Goal: Browse casually: Explore the website without a specific task or goal

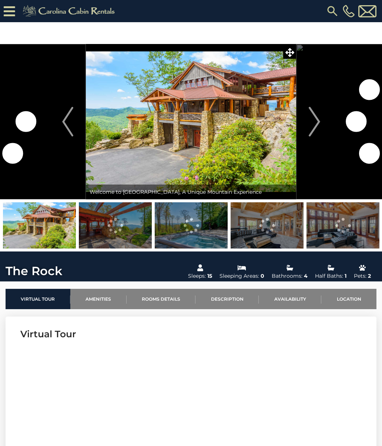
click at [118, 229] on img at bounding box center [115, 225] width 73 height 46
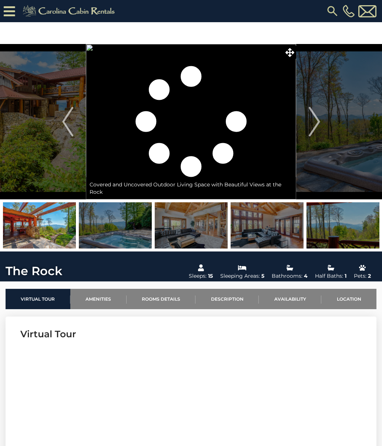
click at [312, 122] on img "Next" at bounding box center [314, 122] width 11 height 30
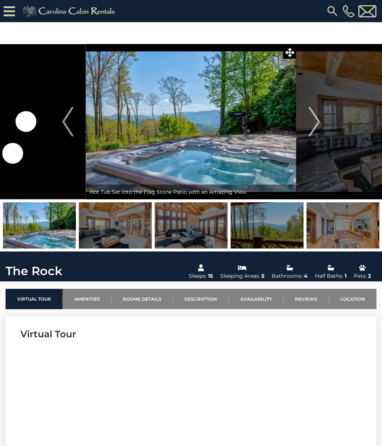
click at [317, 128] on img "Next" at bounding box center [314, 122] width 11 height 30
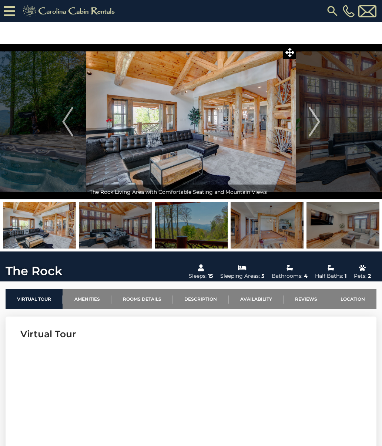
click at [319, 124] on img "Next" at bounding box center [314, 122] width 11 height 30
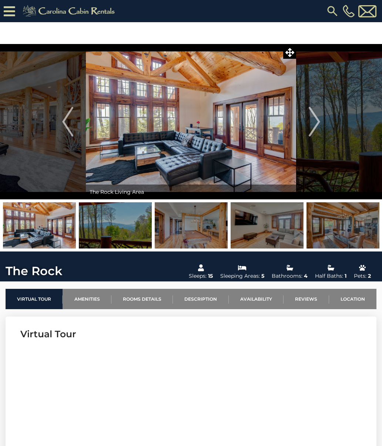
click at [344, 230] on img at bounding box center [342, 225] width 73 height 46
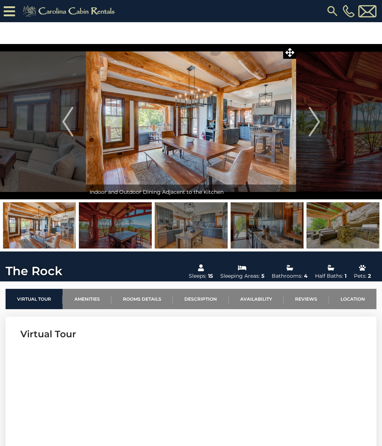
click at [206, 231] on img at bounding box center [191, 225] width 73 height 46
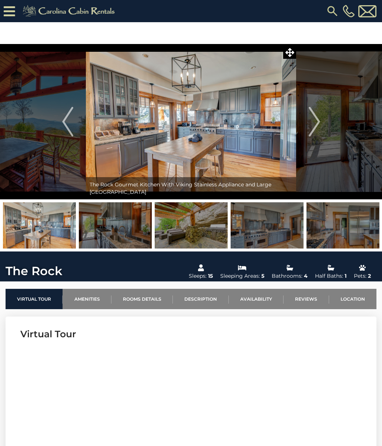
click at [316, 125] on img "Next" at bounding box center [314, 122] width 11 height 30
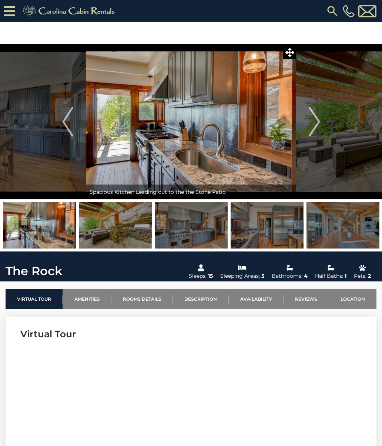
click at [315, 122] on img "Next" at bounding box center [314, 122] width 11 height 30
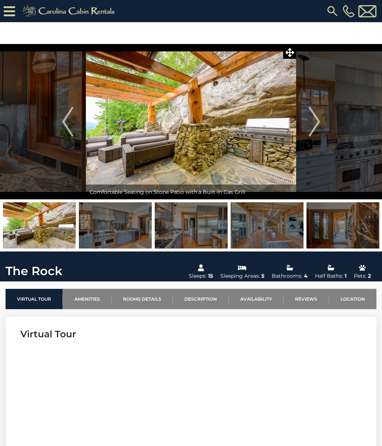
click at [319, 122] on img "Next" at bounding box center [314, 122] width 11 height 30
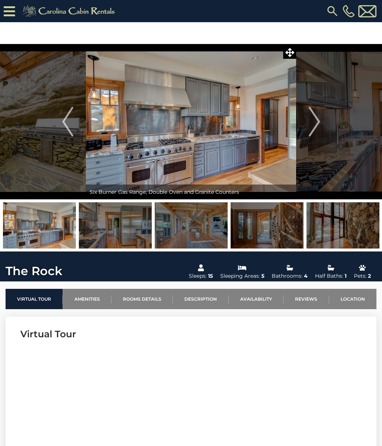
click at [319, 124] on img "Next" at bounding box center [314, 122] width 11 height 30
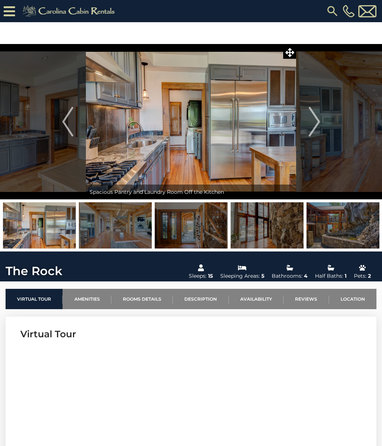
click at [315, 126] on img "Next" at bounding box center [314, 122] width 11 height 30
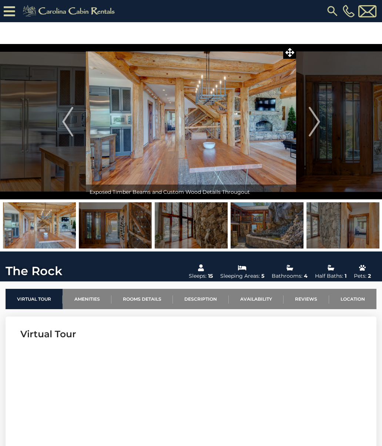
click at [319, 126] on img "Next" at bounding box center [314, 122] width 11 height 30
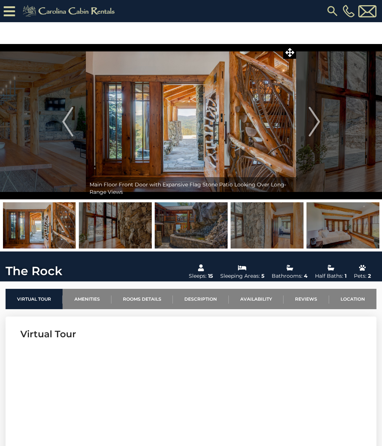
click at [322, 122] on button "Next" at bounding box center [314, 121] width 37 height 155
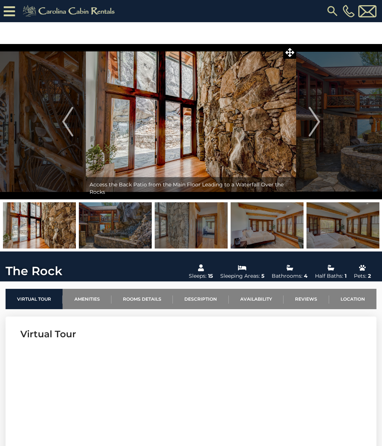
click at [318, 126] on img "Next" at bounding box center [314, 122] width 11 height 30
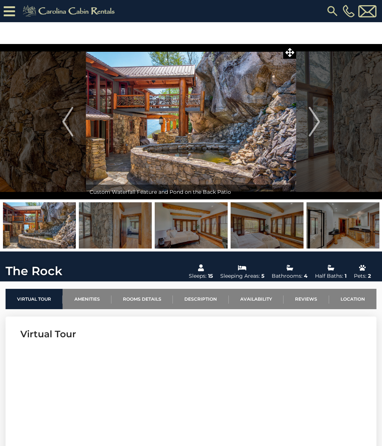
click at [319, 122] on img "Next" at bounding box center [314, 122] width 11 height 30
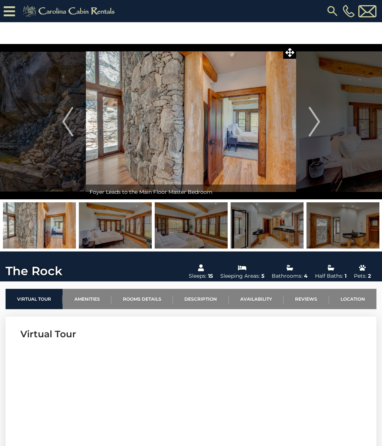
click at [317, 124] on img "Next" at bounding box center [314, 122] width 11 height 30
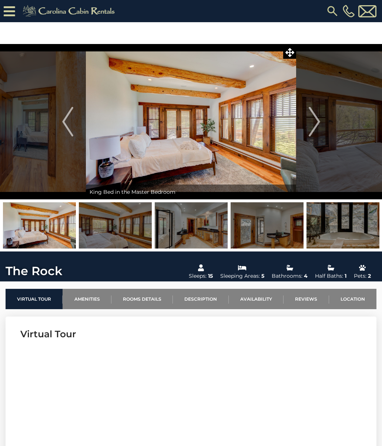
click at [320, 125] on button "Next" at bounding box center [314, 121] width 37 height 155
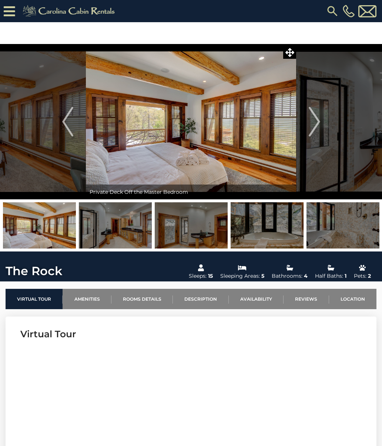
click at [320, 127] on button "Next" at bounding box center [314, 121] width 37 height 155
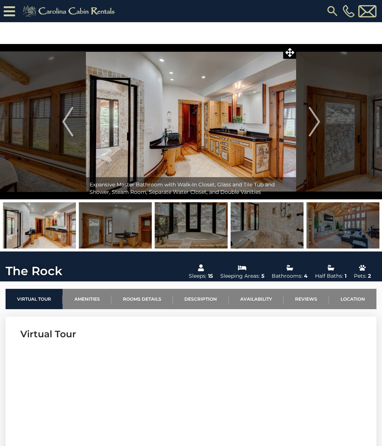
click at [318, 125] on img "Next" at bounding box center [314, 122] width 11 height 30
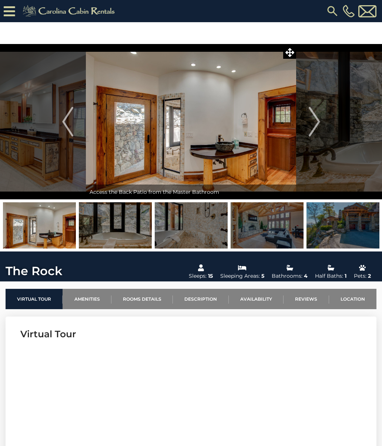
click at [321, 125] on button "Next" at bounding box center [314, 121] width 37 height 155
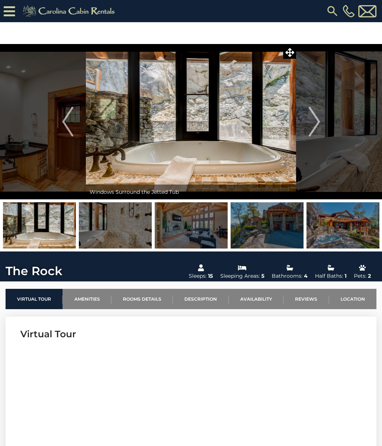
click at [320, 120] on img "Next" at bounding box center [314, 122] width 11 height 30
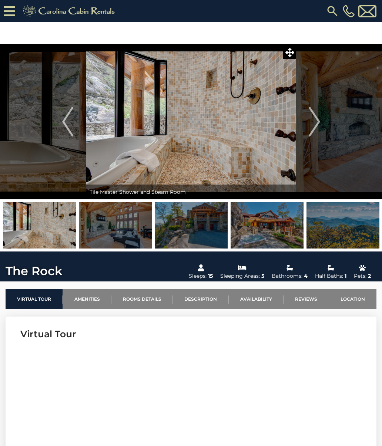
click at [321, 125] on button "Next" at bounding box center [314, 121] width 37 height 155
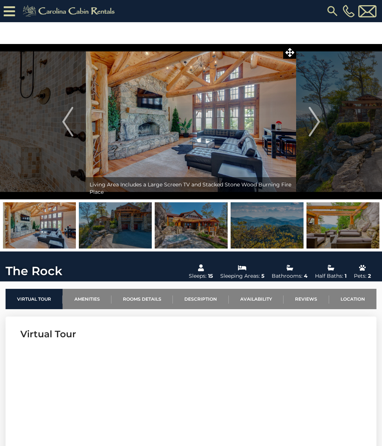
click at [316, 129] on img "Next" at bounding box center [314, 122] width 11 height 30
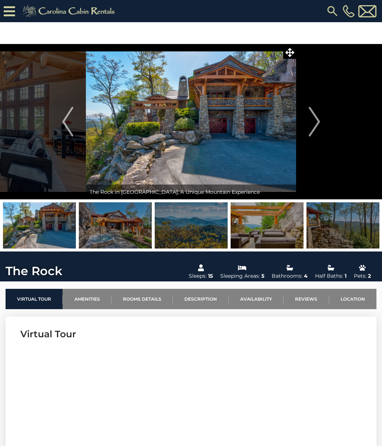
click at [322, 127] on button "Next" at bounding box center [314, 121] width 37 height 155
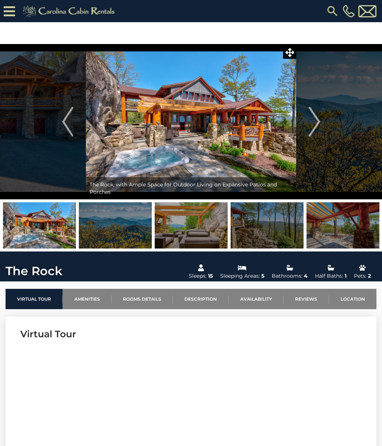
click at [127, 238] on img at bounding box center [115, 225] width 73 height 46
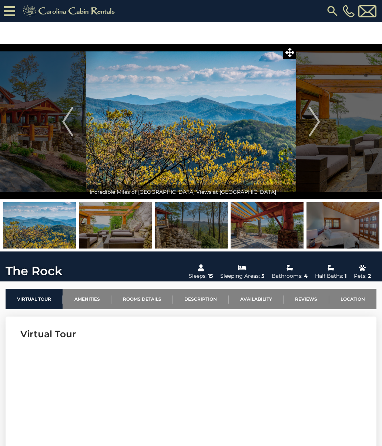
click at [201, 228] on img at bounding box center [191, 225] width 73 height 46
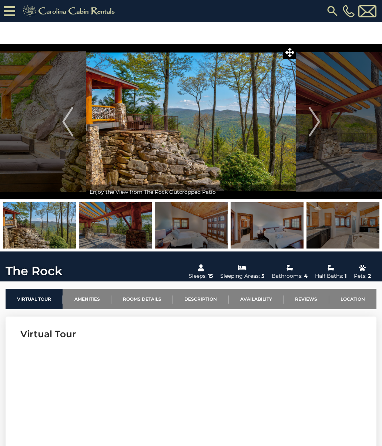
click at [322, 125] on button "Next" at bounding box center [314, 121] width 37 height 155
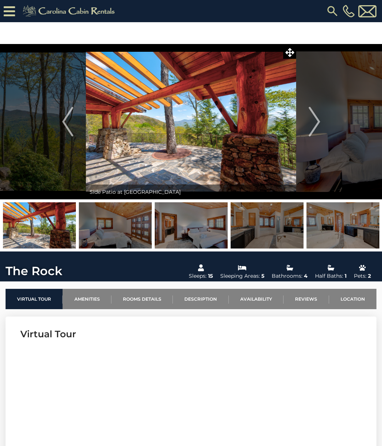
click at [317, 127] on img "Next" at bounding box center [314, 122] width 11 height 30
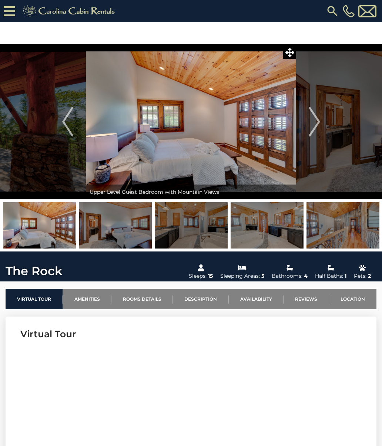
click at [322, 127] on button "Next" at bounding box center [314, 121] width 37 height 155
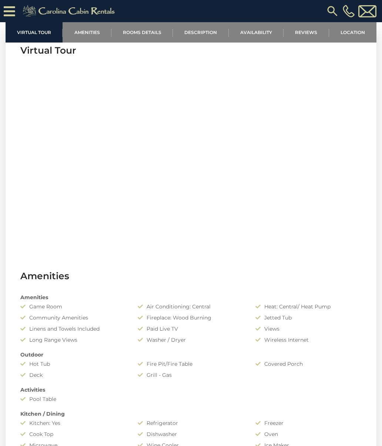
scroll to position [227, 0]
